Goal: Information Seeking & Learning: Learn about a topic

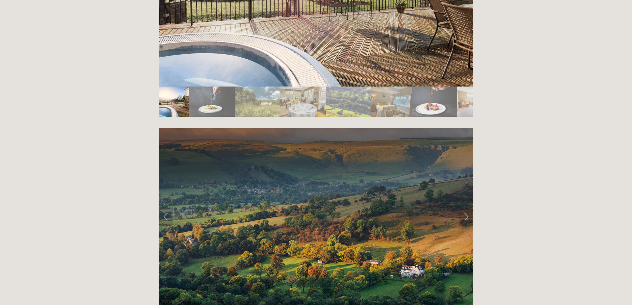
scroll to position [1265, 0]
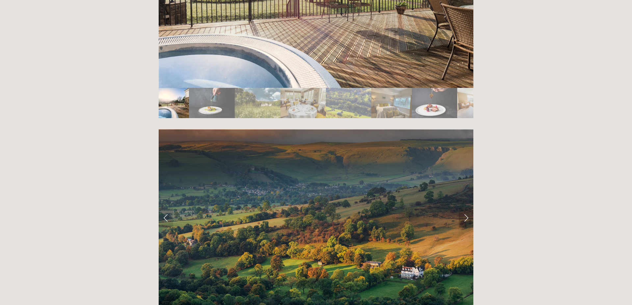
click at [465, 208] on link "Next Slide" at bounding box center [466, 218] width 14 height 20
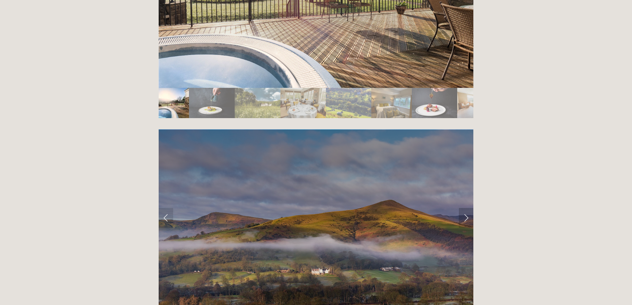
click at [465, 208] on link "Next Slide" at bounding box center [466, 218] width 14 height 20
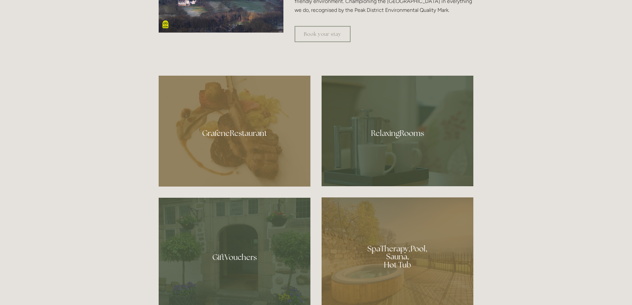
scroll to position [383, 0]
click at [413, 123] on div at bounding box center [397, 131] width 152 height 111
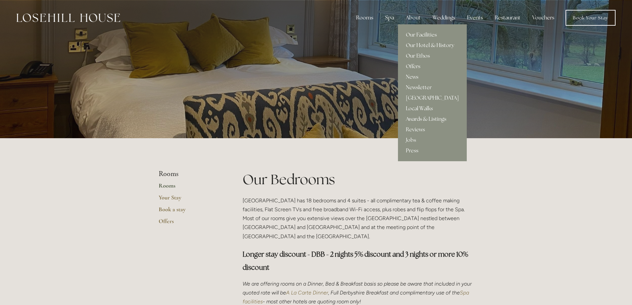
click at [411, 20] on div "About" at bounding box center [412, 17] width 25 height 13
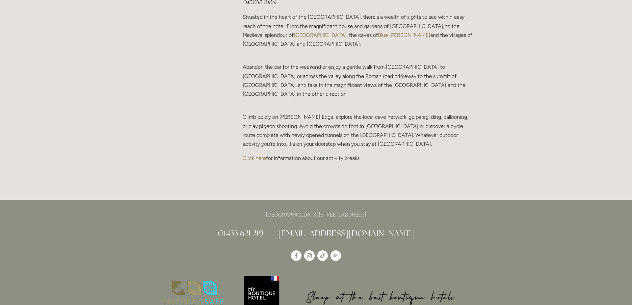
scroll to position [1376, 0]
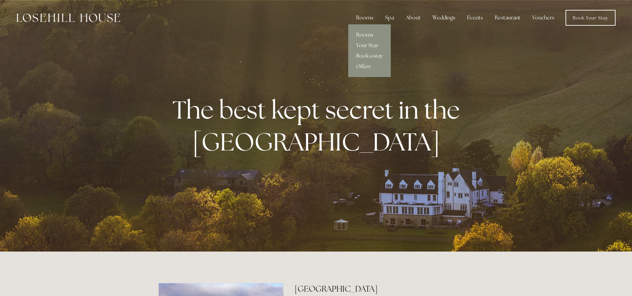
click at [367, 18] on div "Rooms" at bounding box center [365, 17] width 28 height 13
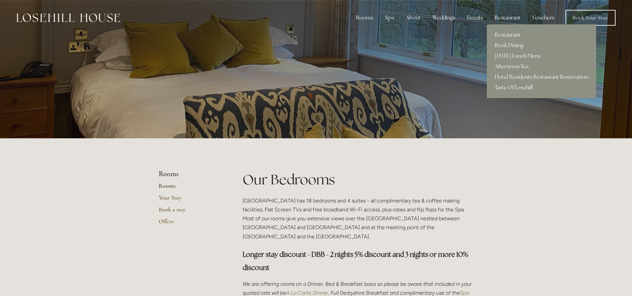
click at [504, 19] on div "Restaurant" at bounding box center [507, 17] width 36 height 13
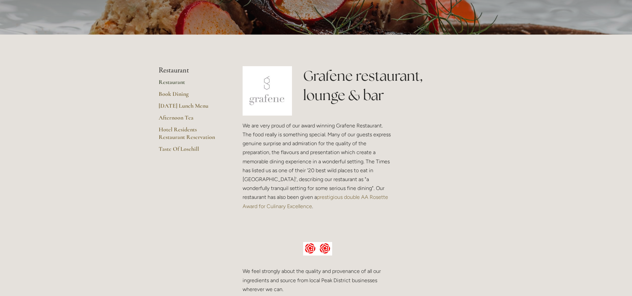
scroll to position [109, 0]
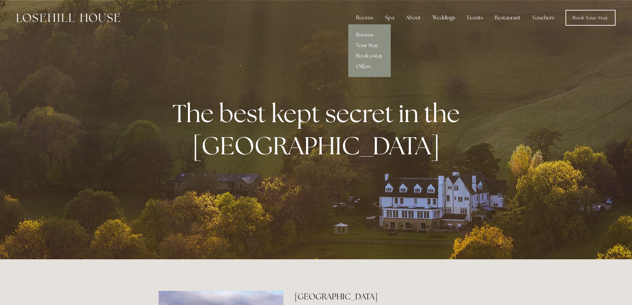
click at [369, 33] on link "Rooms" at bounding box center [369, 35] width 42 height 11
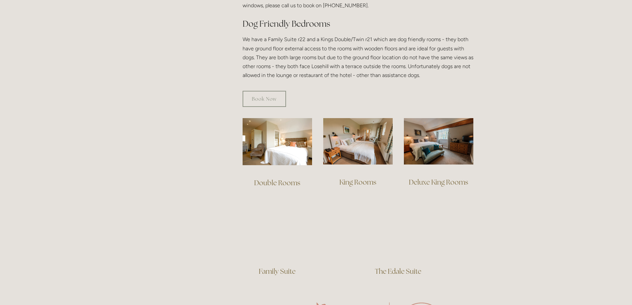
scroll to position [366, 0]
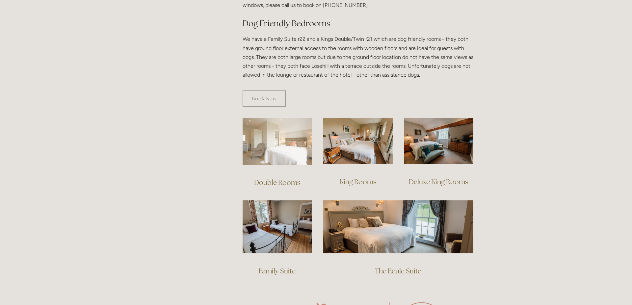
click at [292, 142] on img at bounding box center [276, 141] width 69 height 47
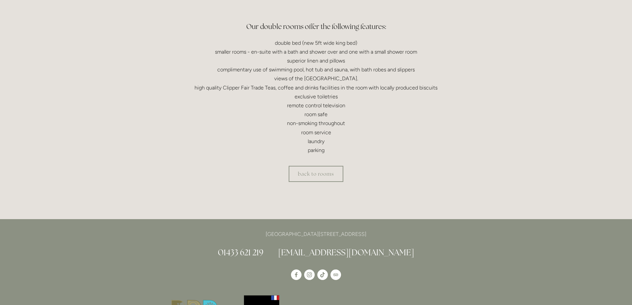
scroll to position [187, 0]
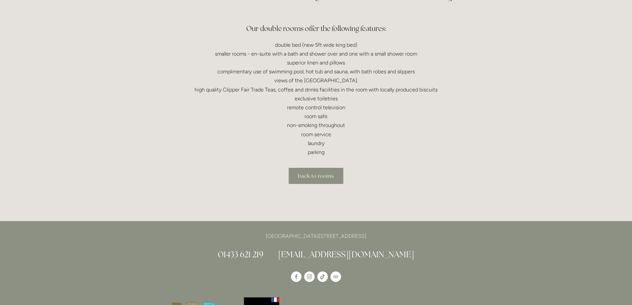
click at [320, 171] on link "back to rooms" at bounding box center [316, 176] width 55 height 16
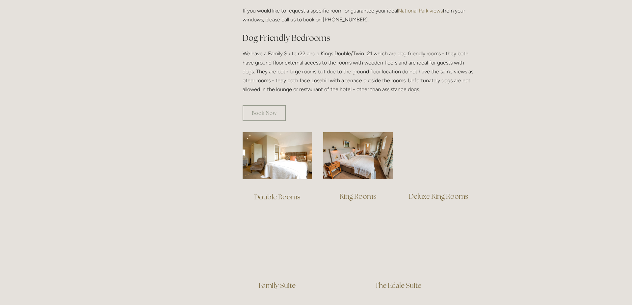
scroll to position [352, 0]
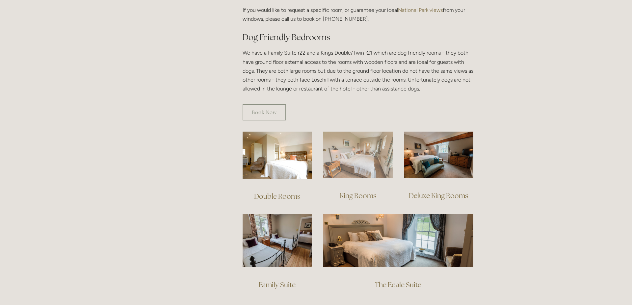
click at [355, 149] on img at bounding box center [357, 155] width 69 height 46
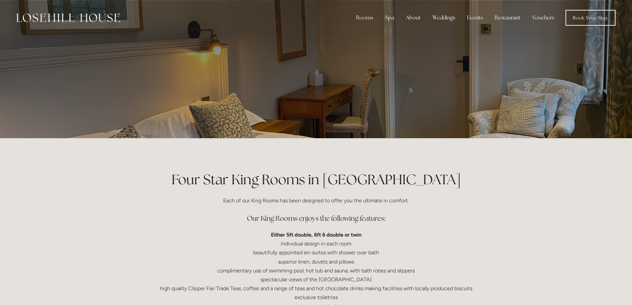
click at [370, 133] on div at bounding box center [316, 69] width 315 height 138
click at [368, 112] on div at bounding box center [316, 69] width 315 height 138
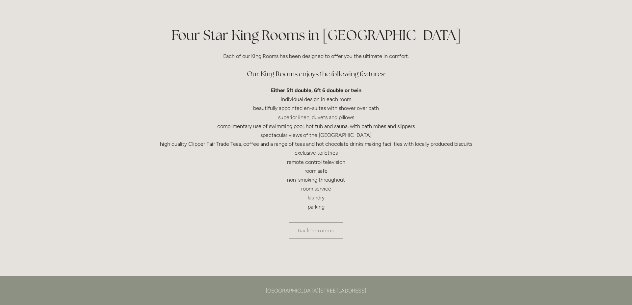
scroll to position [146, 0]
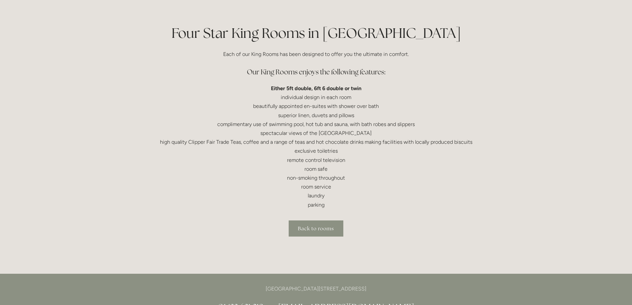
click at [317, 225] on link "Back to rooms" at bounding box center [316, 228] width 55 height 16
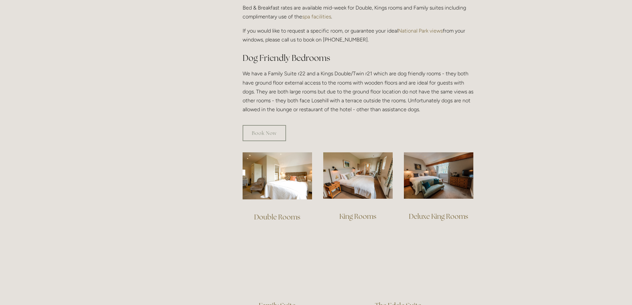
scroll to position [330, 0]
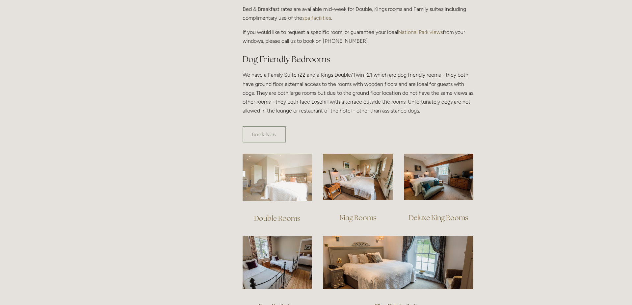
click at [289, 182] on img at bounding box center [276, 177] width 69 height 47
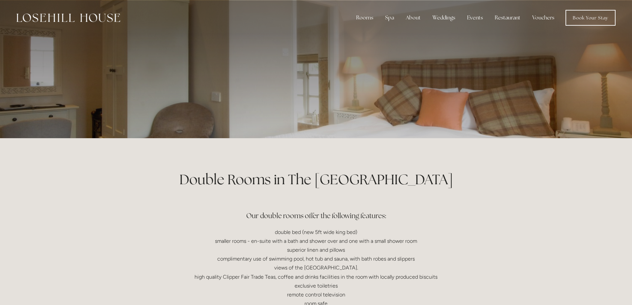
scroll to position [0, 0]
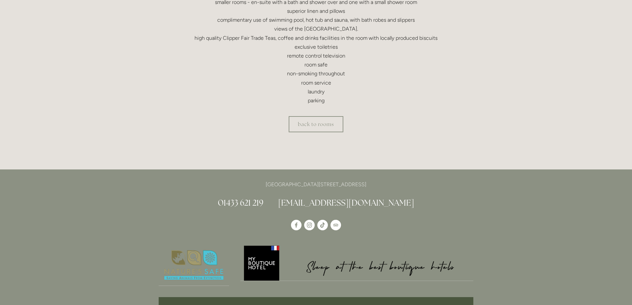
scroll to position [239, 0]
click at [319, 129] on link "back to rooms" at bounding box center [316, 124] width 55 height 16
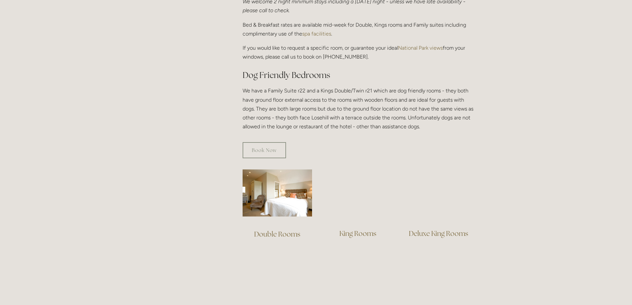
scroll to position [313, 0]
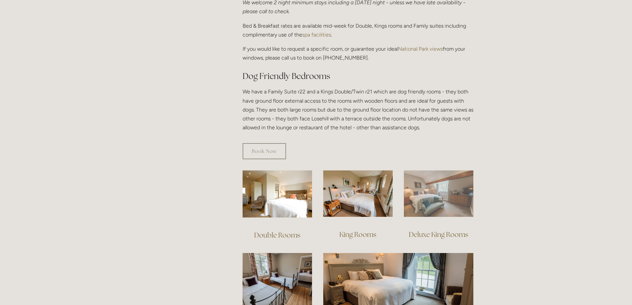
click at [433, 193] on img at bounding box center [438, 193] width 69 height 46
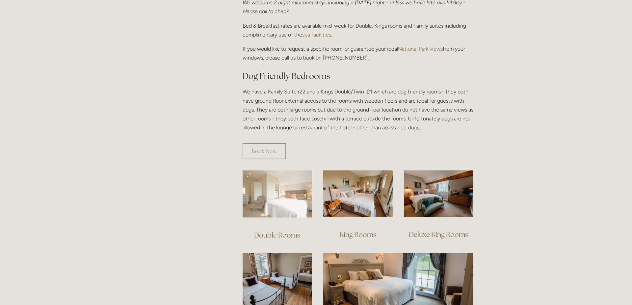
click at [275, 175] on img at bounding box center [276, 193] width 69 height 47
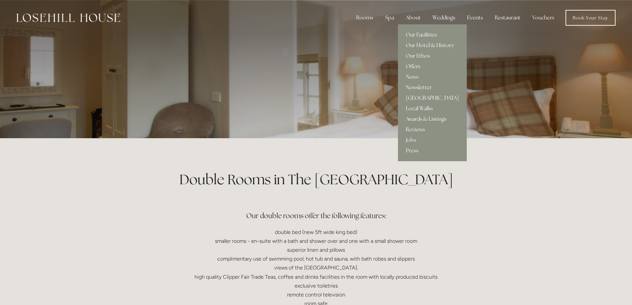
click at [421, 127] on link "Reviews" at bounding box center [432, 129] width 69 height 11
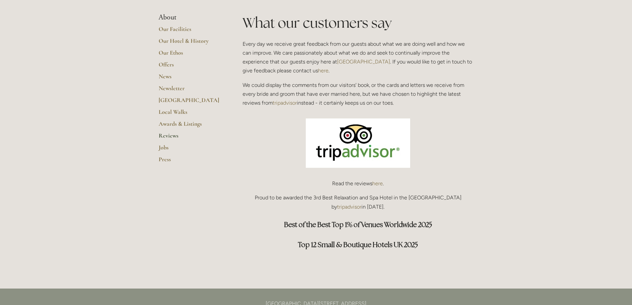
scroll to position [159, 0]
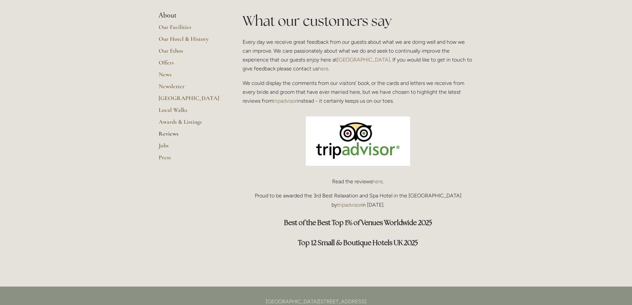
click at [386, 126] on img at bounding box center [358, 140] width 104 height 49
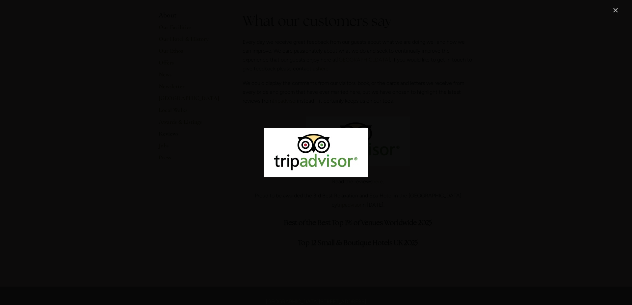
click at [613, 11] on link "Close" at bounding box center [615, 10] width 8 height 8
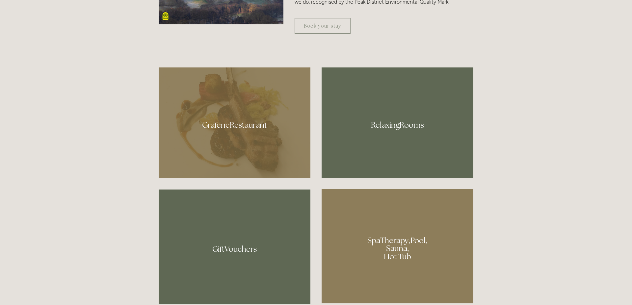
scroll to position [393, 0]
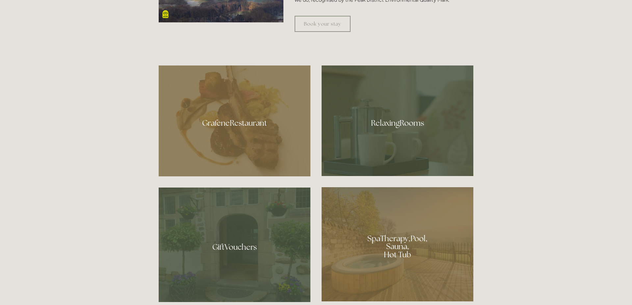
click at [364, 129] on div at bounding box center [397, 120] width 152 height 111
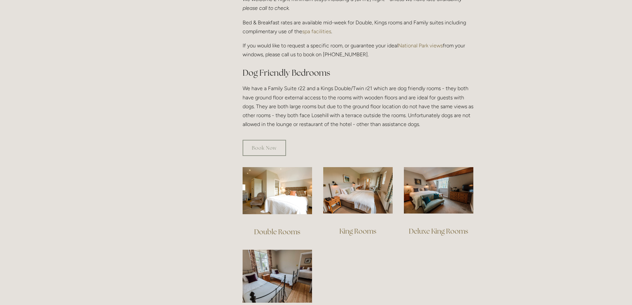
scroll to position [316, 0]
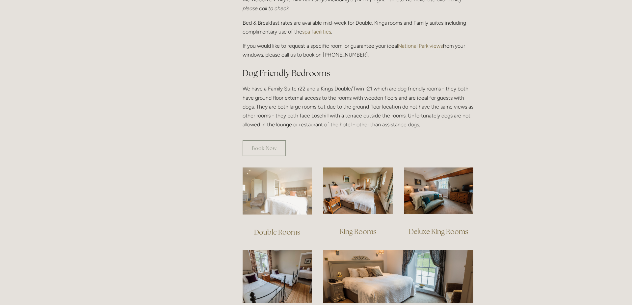
click at [270, 173] on img at bounding box center [276, 190] width 69 height 47
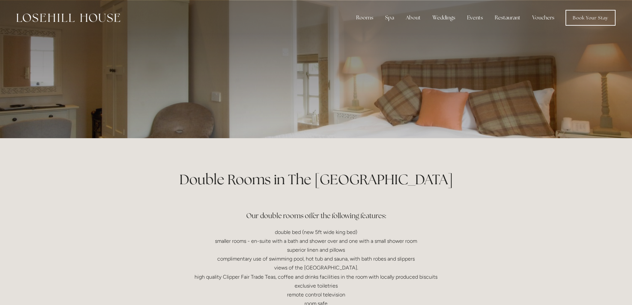
click at [538, 61] on div at bounding box center [316, 69] width 632 height 138
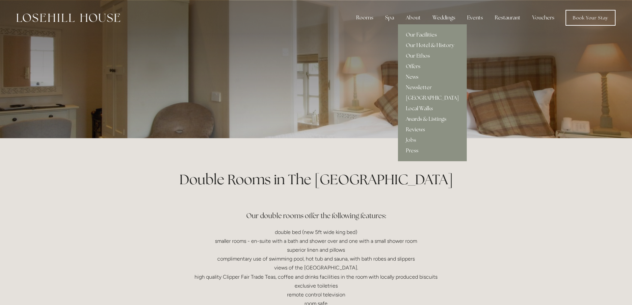
click at [418, 128] on link "Reviews" at bounding box center [432, 129] width 69 height 11
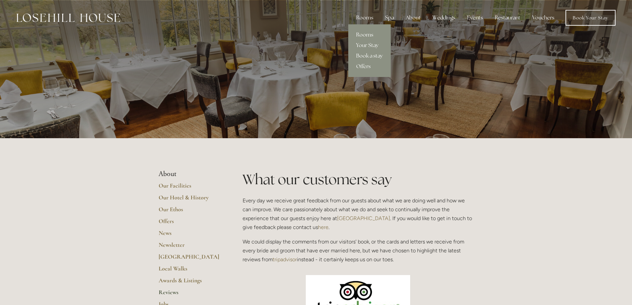
click at [366, 33] on link "Rooms" at bounding box center [369, 35] width 42 height 11
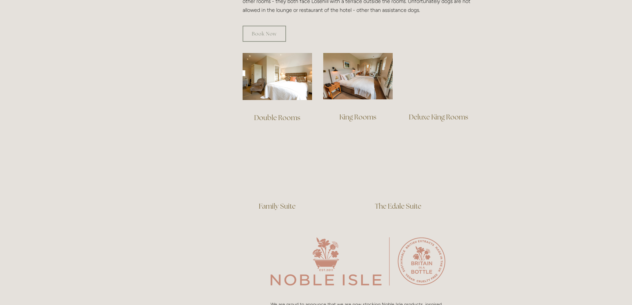
scroll to position [431, 0]
